Goal: Communication & Community: Ask a question

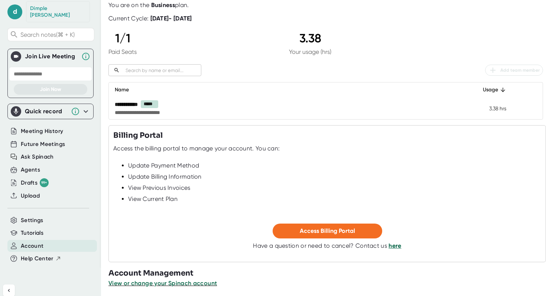
scroll to position [49, 0]
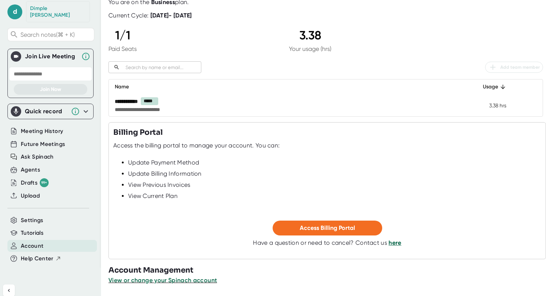
click at [396, 244] on link "here" at bounding box center [394, 242] width 13 height 7
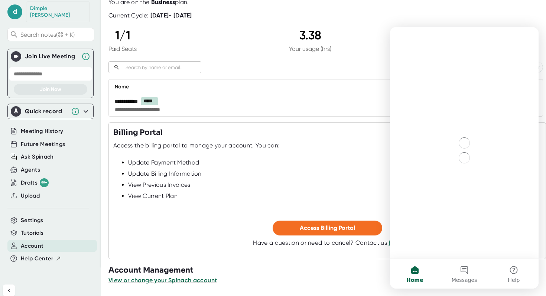
scroll to position [0, 0]
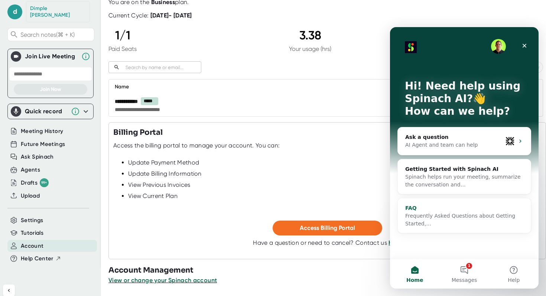
click at [441, 213] on span "Frequently Asked Questions about Getting Started,…" at bounding box center [460, 220] width 110 height 14
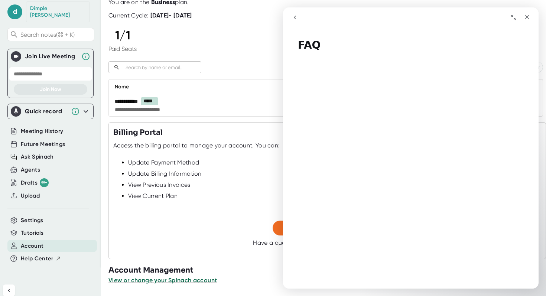
click at [305, 16] on div "Intercom messenger" at bounding box center [348, 17] width 121 height 14
click at [289, 19] on button "go back" at bounding box center [295, 17] width 14 height 14
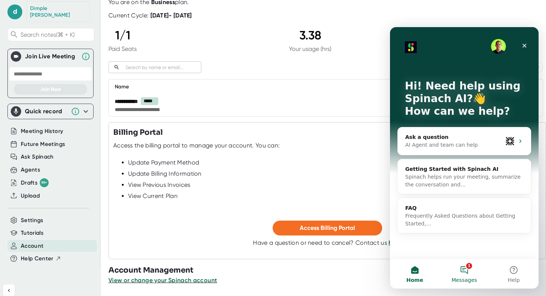
click at [462, 271] on button "1 Messages" at bounding box center [463, 274] width 49 height 30
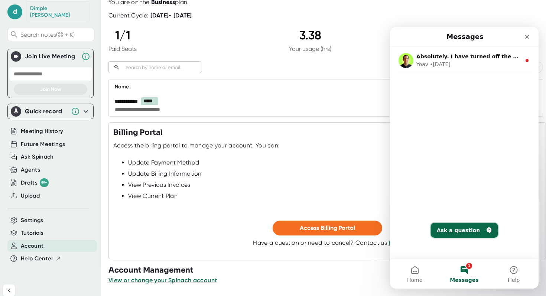
click at [442, 230] on button "Ask a question" at bounding box center [464, 230] width 67 height 15
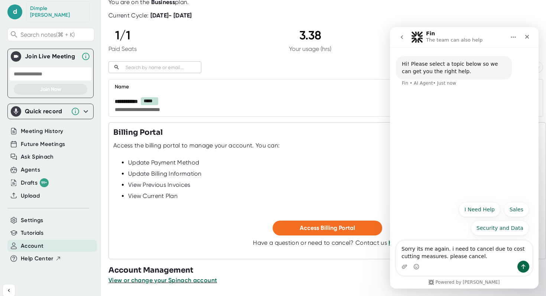
type textarea "Sorry its me again. i need to cancel due to cost cutting measures. please cance…"
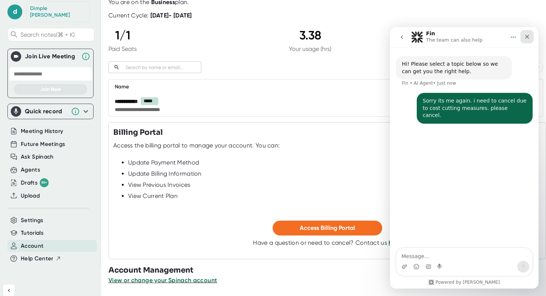
click at [526, 35] on icon "Close" at bounding box center [527, 37] width 6 height 6
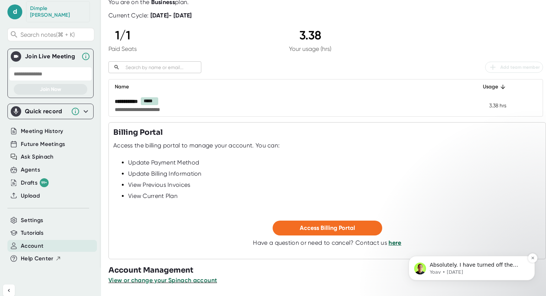
click at [446, 262] on span "Absolutely. I have turned off the cancelation. The subscription will continue u…" at bounding box center [475, 280] width 91 height 36
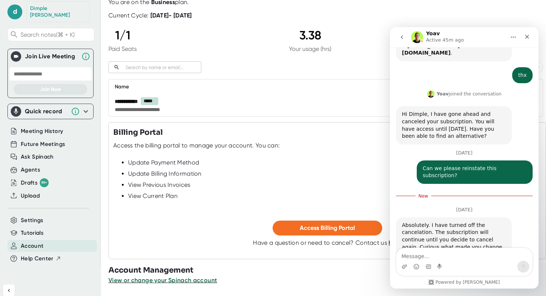
scroll to position [156, 0]
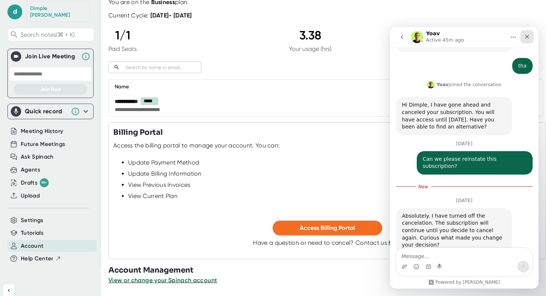
click at [527, 36] on icon "Close" at bounding box center [527, 37] width 4 height 4
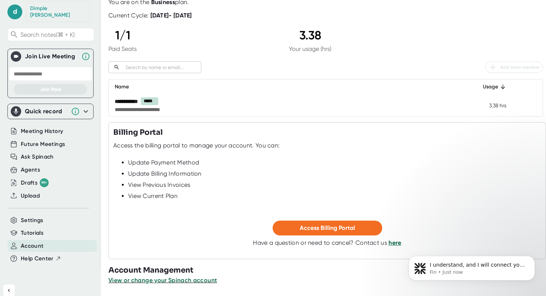
scroll to position [0, 0]
